Goal: Task Accomplishment & Management: Use online tool/utility

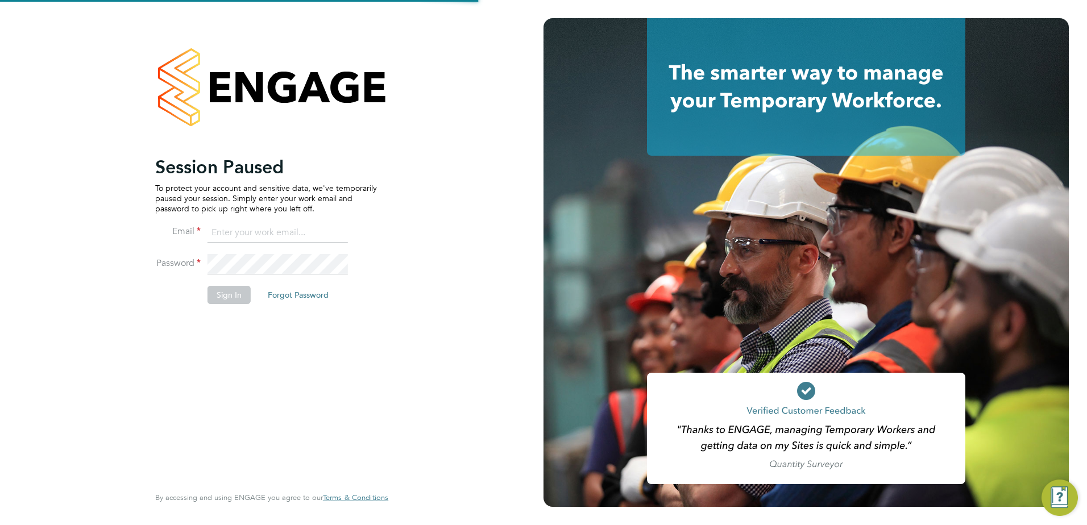
type input "[PERSON_NAME][EMAIL_ADDRESS][PERSON_NAME][DOMAIN_NAME]"
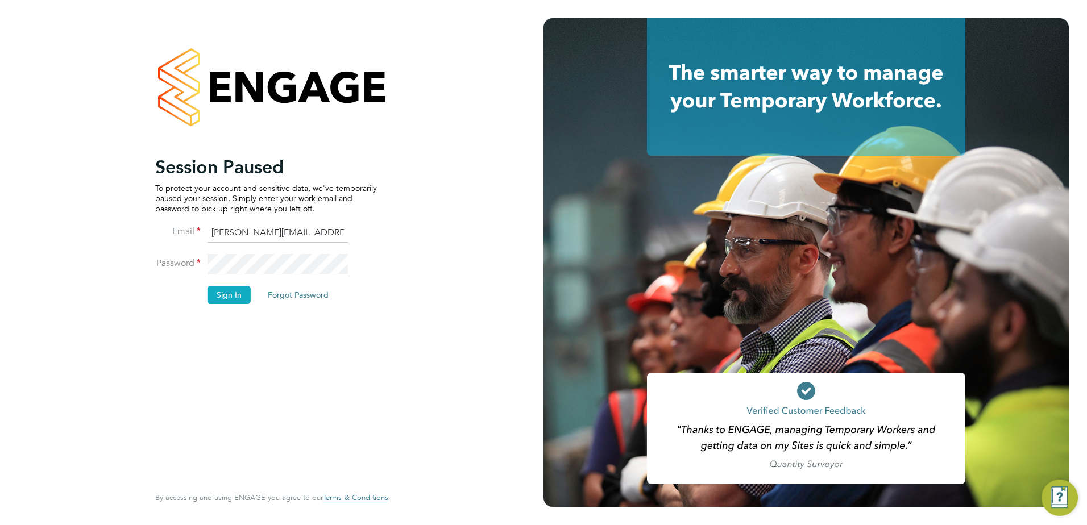
click at [235, 286] on button "Sign In" at bounding box center [228, 295] width 43 height 18
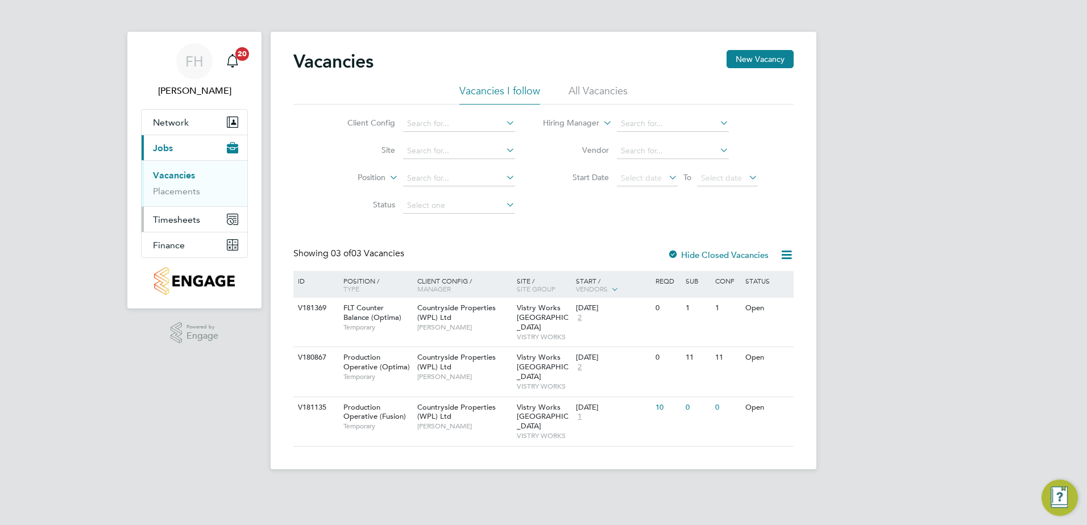
click at [186, 222] on span "Timesheets" at bounding box center [176, 219] width 47 height 11
click at [190, 223] on span "Timesheets" at bounding box center [176, 219] width 47 height 11
click at [181, 201] on link "Timesheets" at bounding box center [176, 201] width 47 height 11
